Goal: Task Accomplishment & Management: Manage account settings

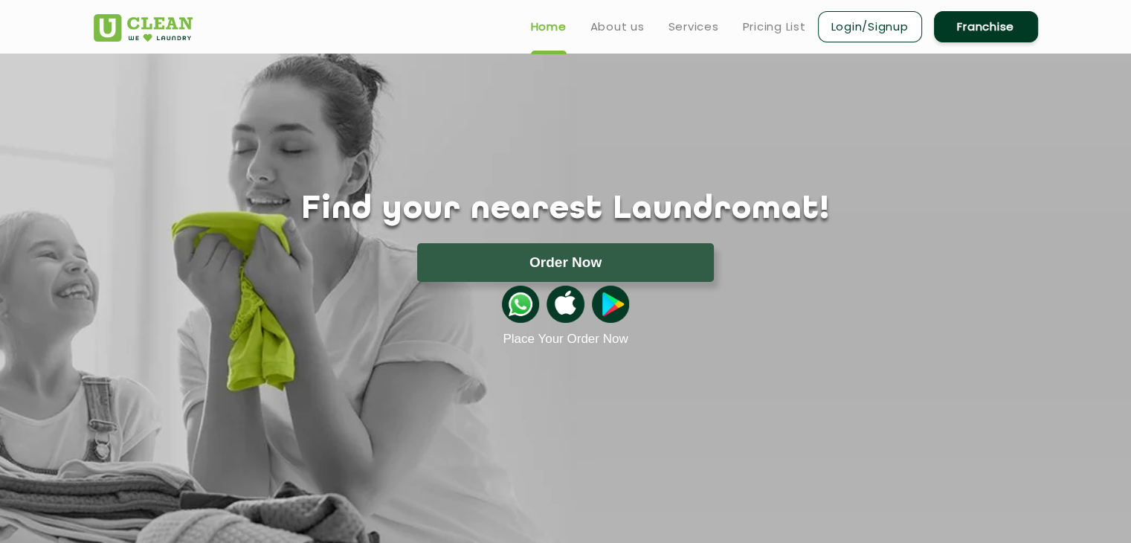
click at [889, 30] on link "Login/Signup" at bounding box center [870, 26] width 104 height 31
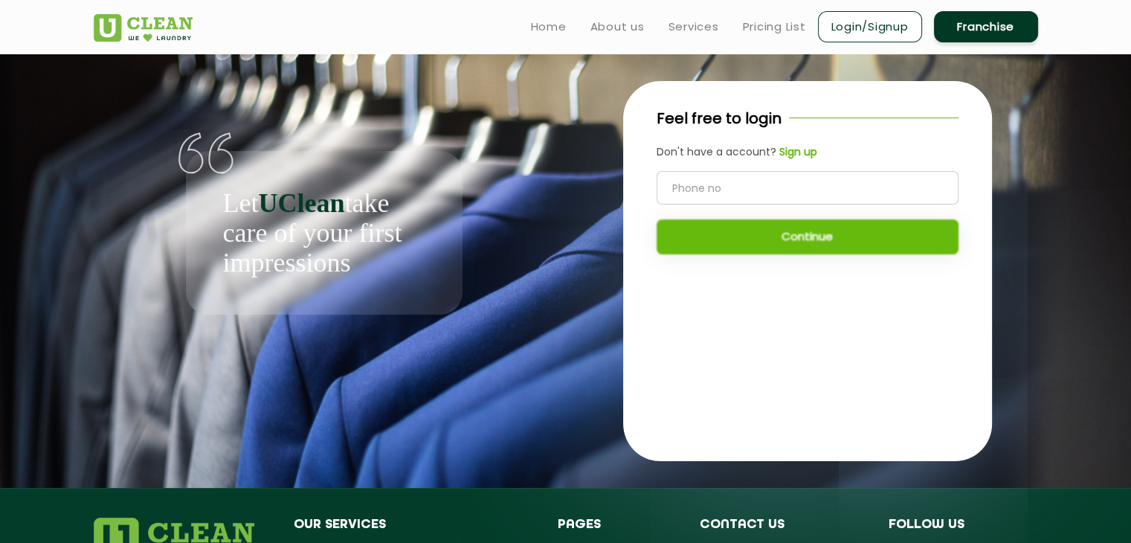
click at [758, 195] on input "tel" at bounding box center [808, 187] width 302 height 33
type input "9528832855"
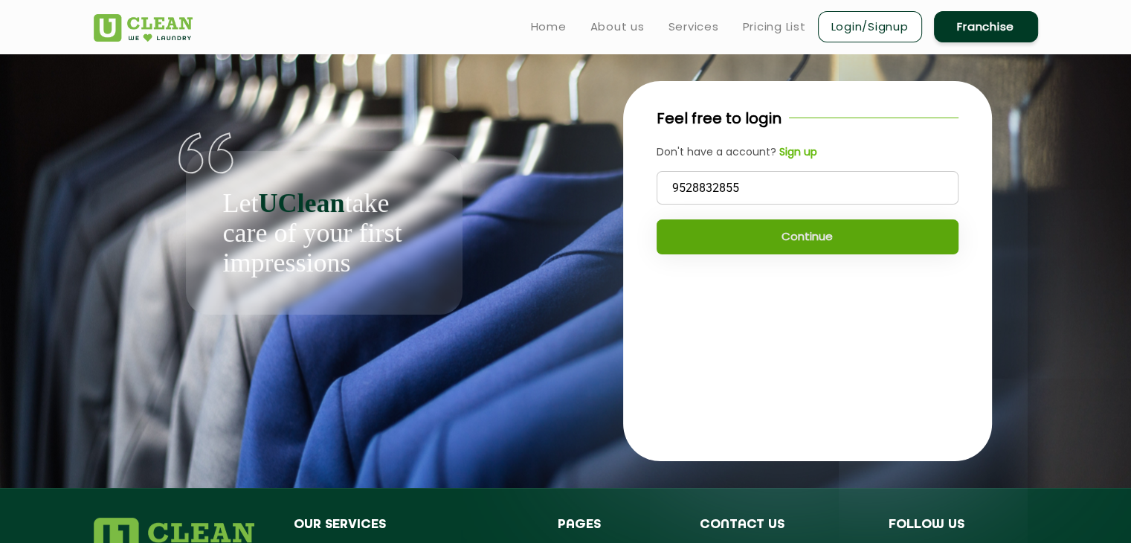
click at [759, 251] on button "Continue" at bounding box center [808, 236] width 302 height 35
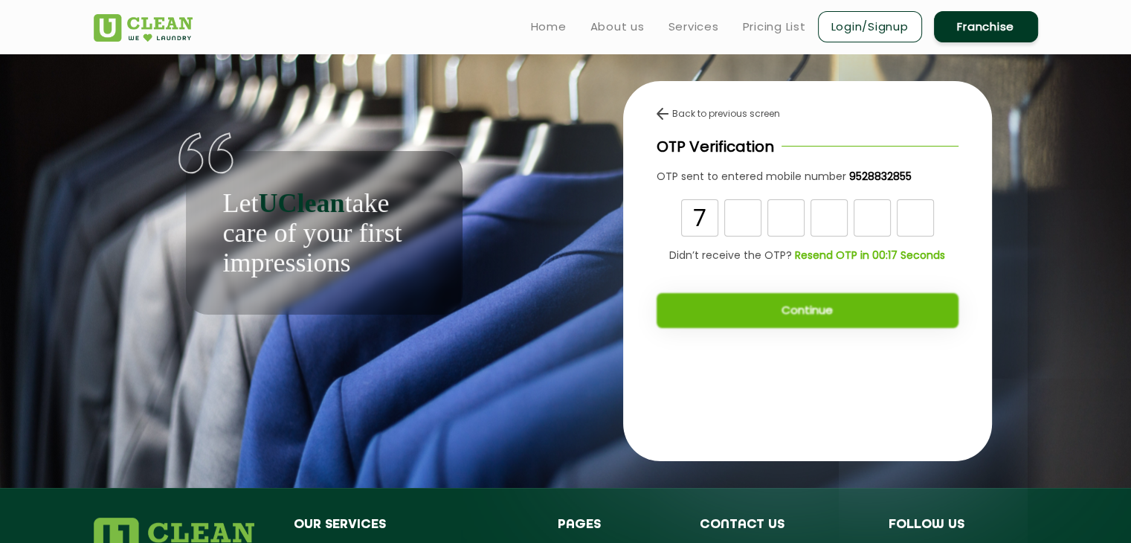
type input "7"
type input "4"
type input "5"
type input "8"
type input "9"
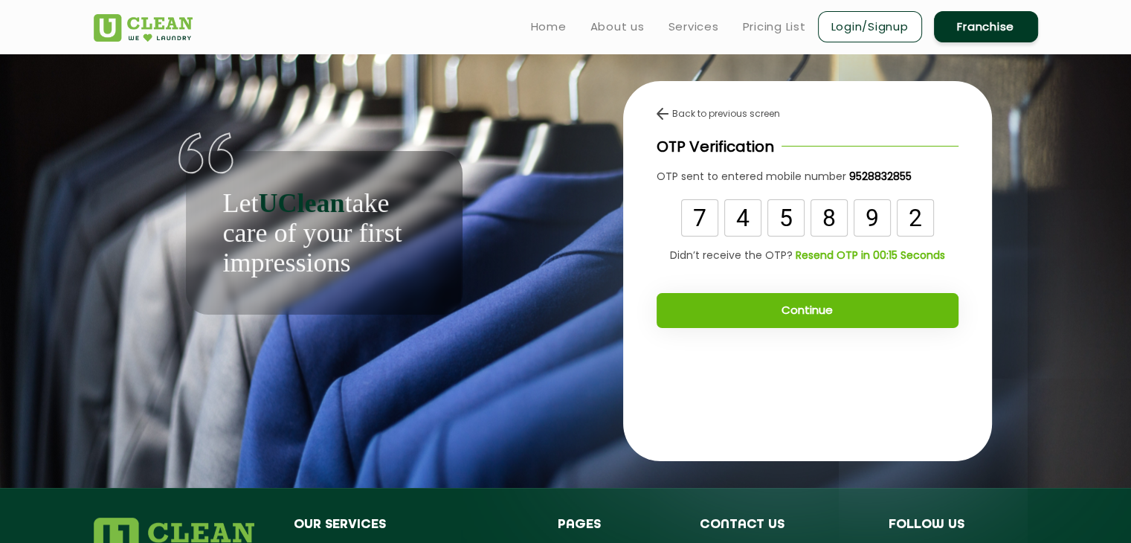
type input "2"
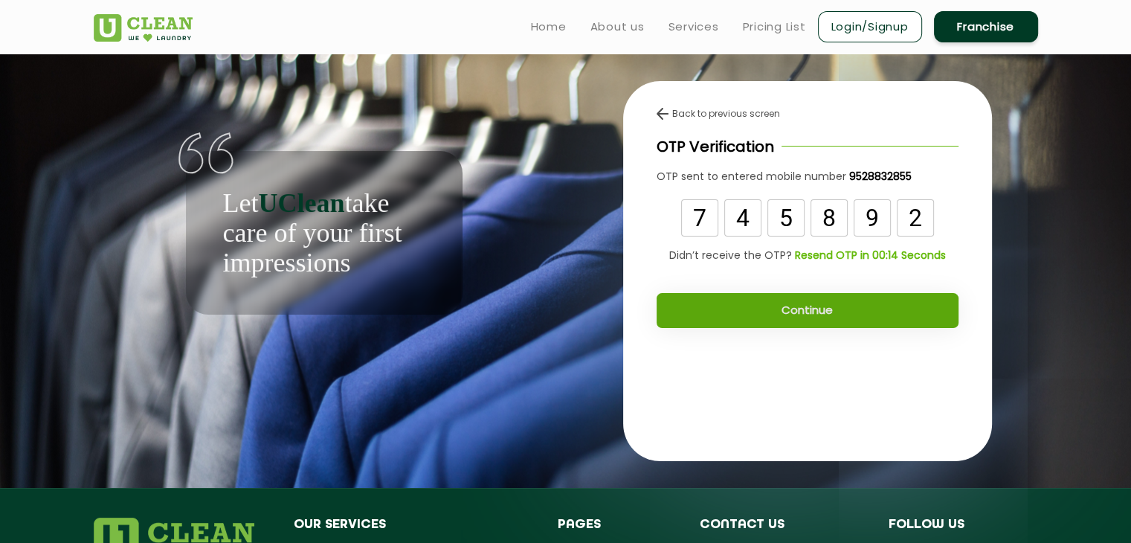
click at [784, 318] on button "Continue" at bounding box center [808, 310] width 302 height 35
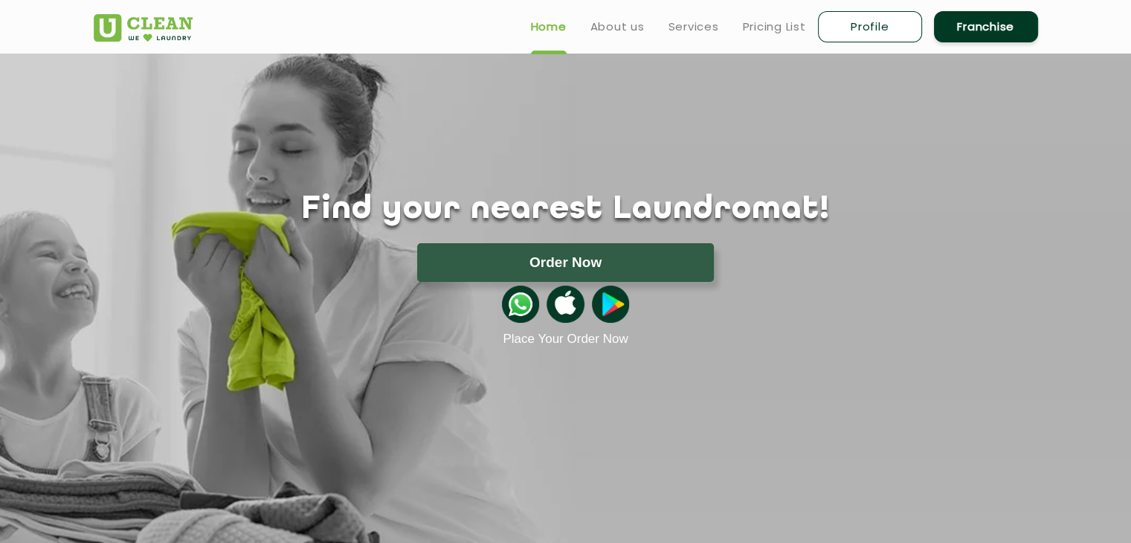
click at [863, 16] on link "Profile" at bounding box center [870, 26] width 104 height 31
select select
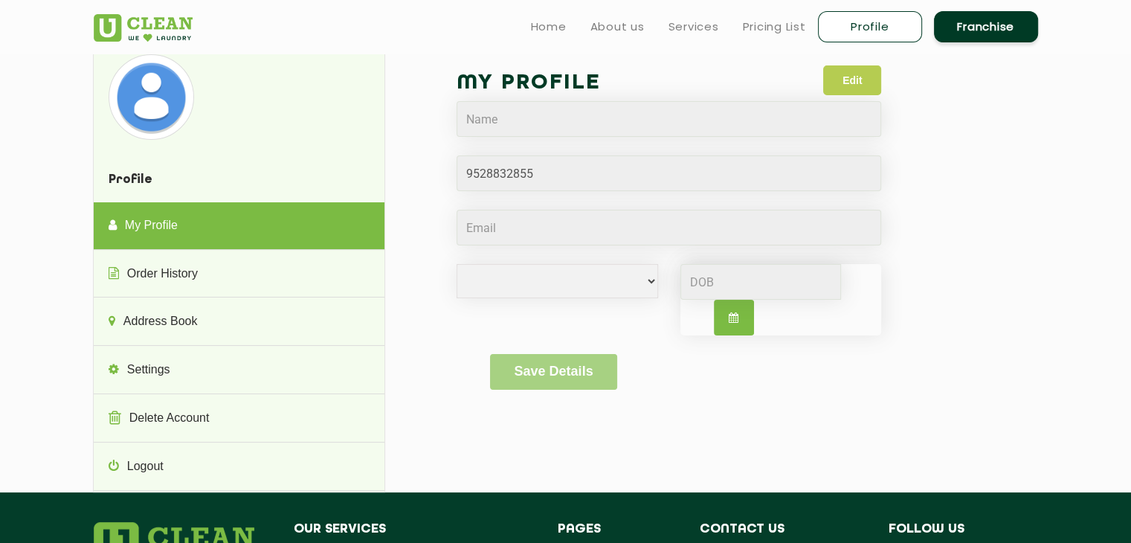
click at [860, 82] on button "Edit" at bounding box center [852, 80] width 58 height 30
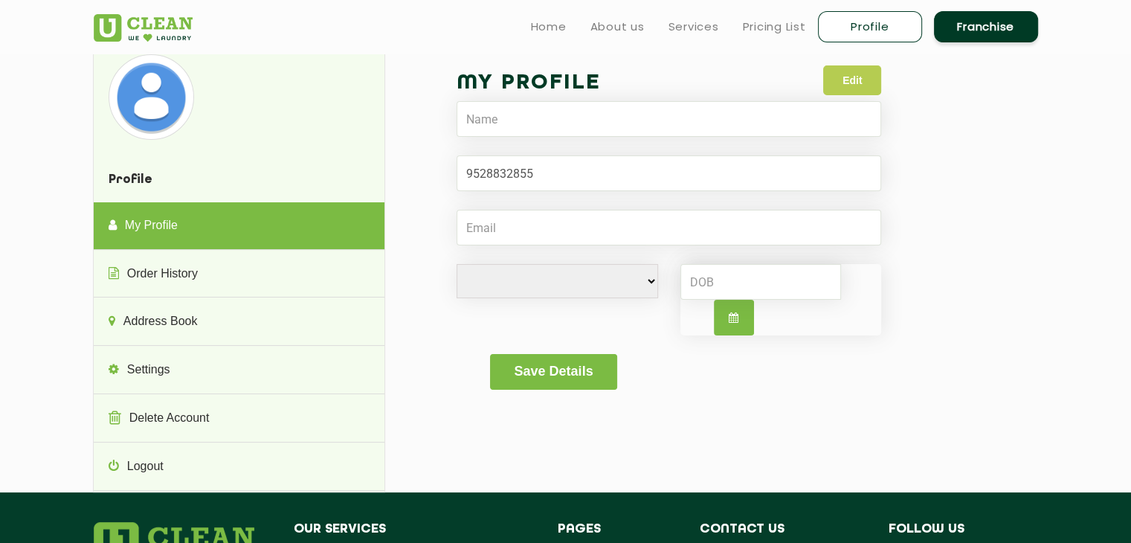
click at [860, 82] on button "Edit" at bounding box center [852, 80] width 58 height 30
click at [864, 80] on button "Edit" at bounding box center [852, 80] width 58 height 30
